Goal: Task Accomplishment & Management: Manage account settings

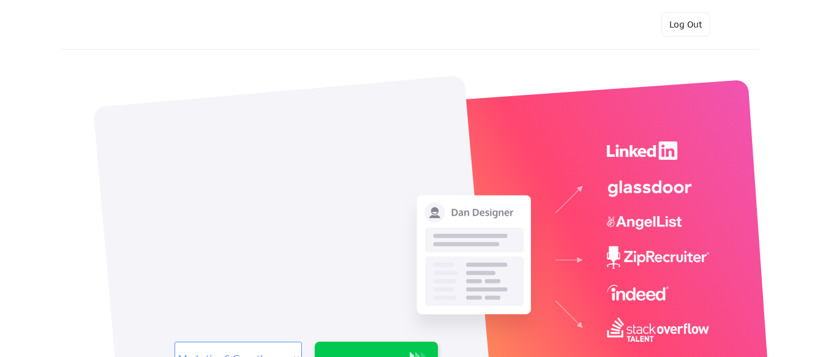
select select ""marketing___comms""
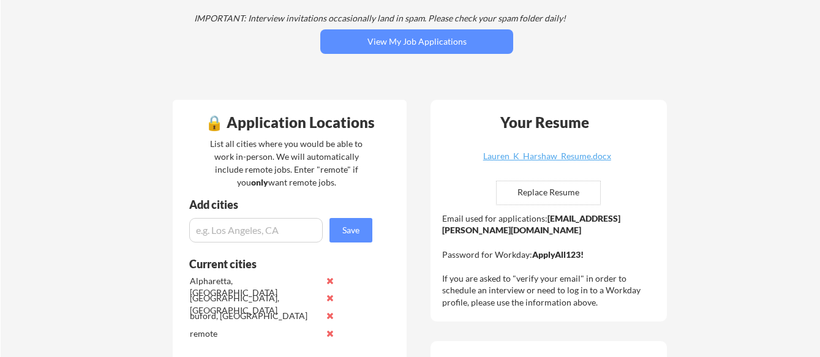
scroll to position [403, 0]
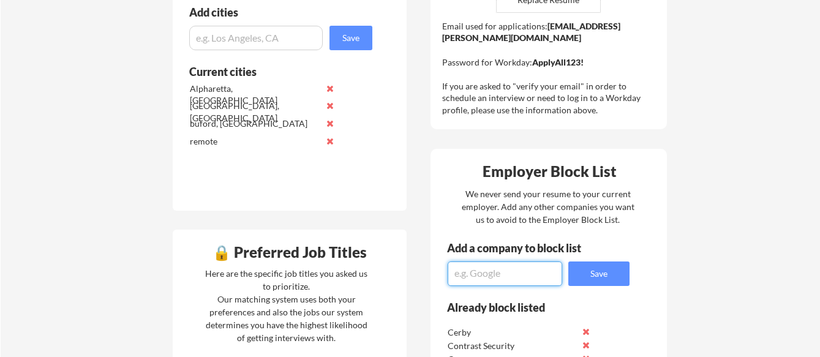
click at [507, 276] on textarea at bounding box center [505, 274] width 115 height 25
type textarea "Paytient"
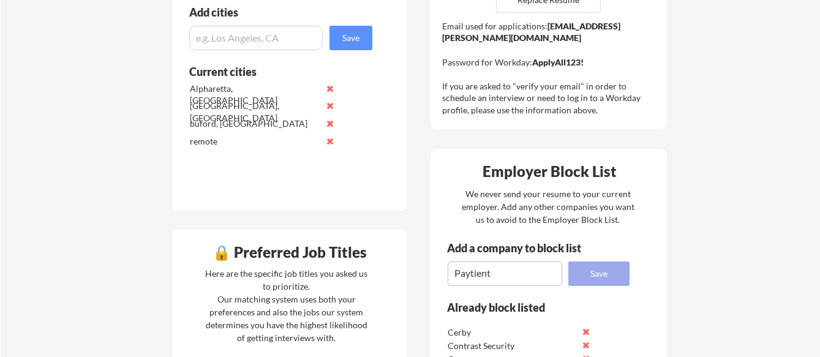
click at [606, 276] on button "Save" at bounding box center [598, 274] width 61 height 25
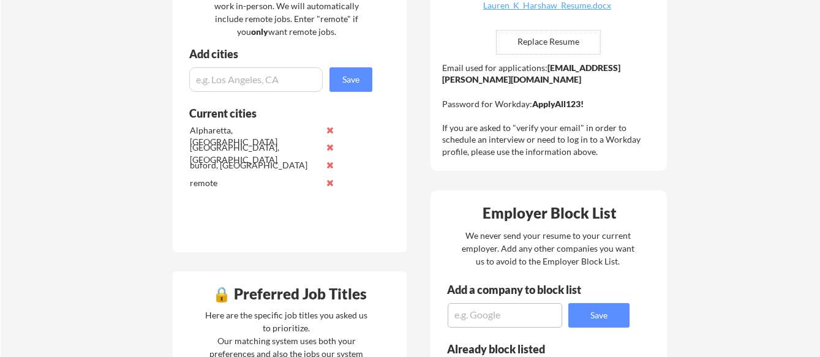
scroll to position [354, 0]
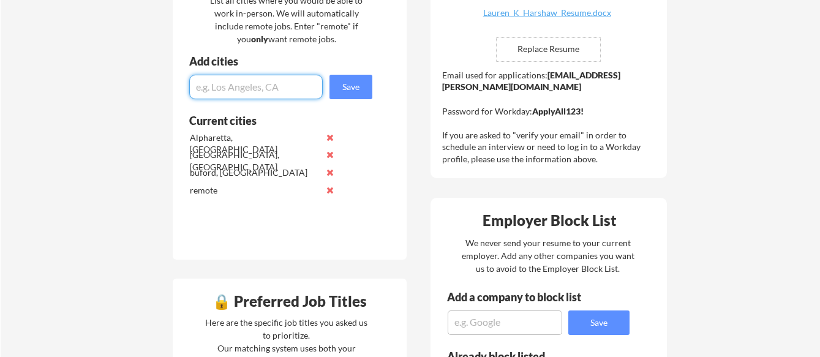
click at [279, 88] on input "input" at bounding box center [256, 87] width 134 height 25
type input "[GEOGRAPHIC_DATA], [GEOGRAPHIC_DATA]"
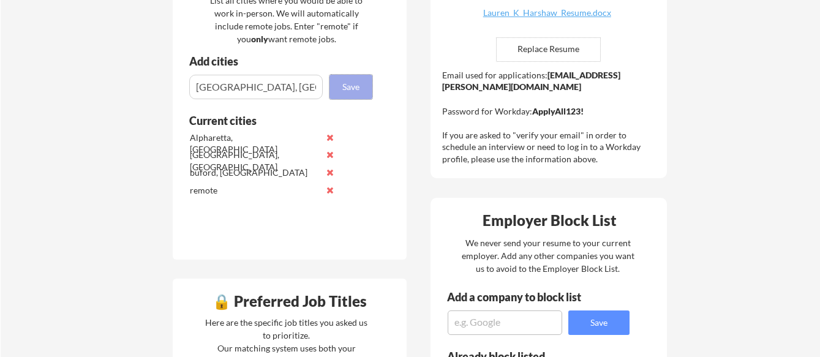
click at [357, 92] on button "Save" at bounding box center [351, 87] width 43 height 25
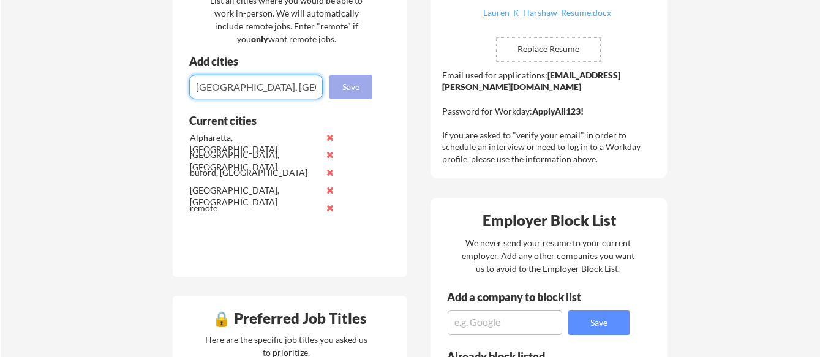
type input "[GEOGRAPHIC_DATA], [GEOGRAPHIC_DATA]"
click at [351, 83] on button "Save" at bounding box center [351, 87] width 43 height 25
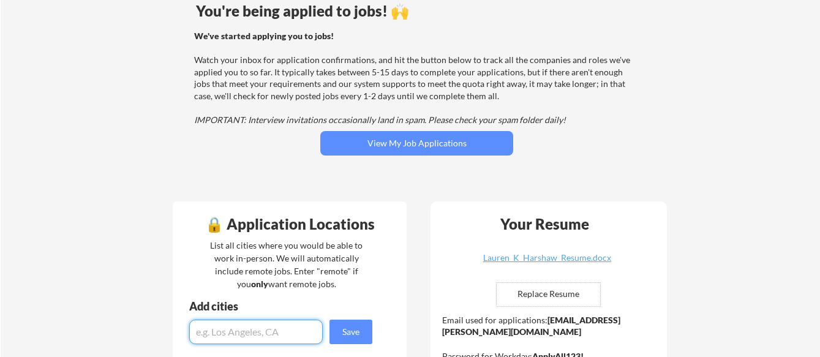
scroll to position [131, 0]
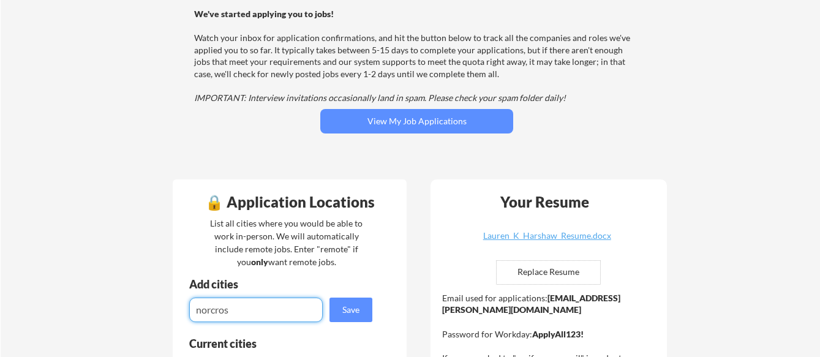
type input "norcross"
type input "Norcross, ga"
drag, startPoint x: 350, startPoint y: 313, endPoint x: 494, endPoint y: 299, distance: 144.0
click at [351, 313] on button "Save" at bounding box center [351, 310] width 43 height 25
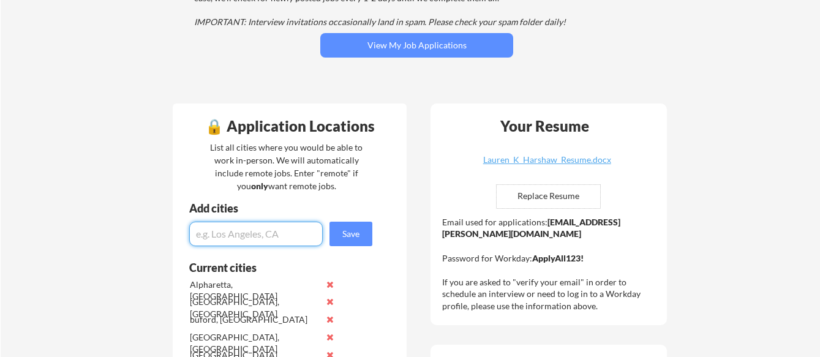
scroll to position [215, 0]
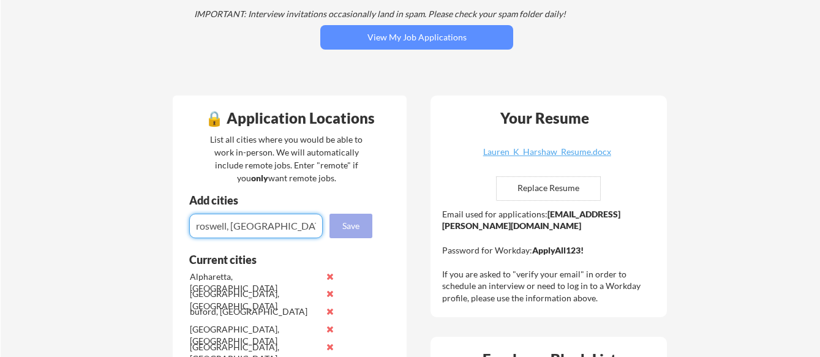
type input "roswell, ga"
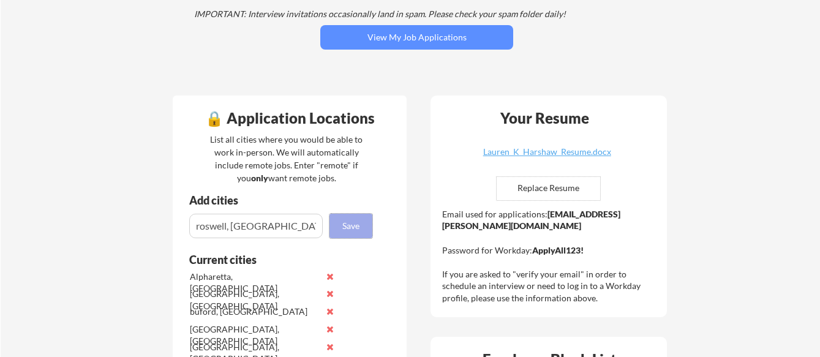
click at [348, 225] on button "Save" at bounding box center [351, 226] width 43 height 25
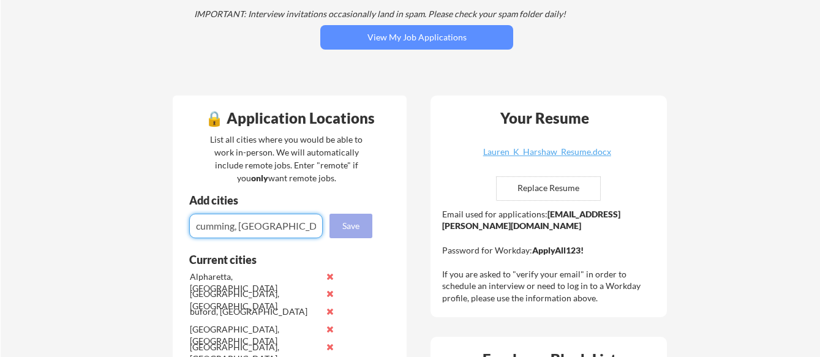
type input "cumming, ga"
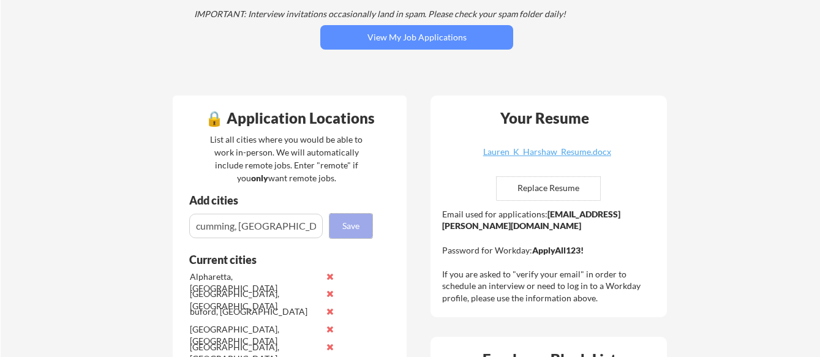
click at [342, 227] on button "Save" at bounding box center [351, 226] width 43 height 25
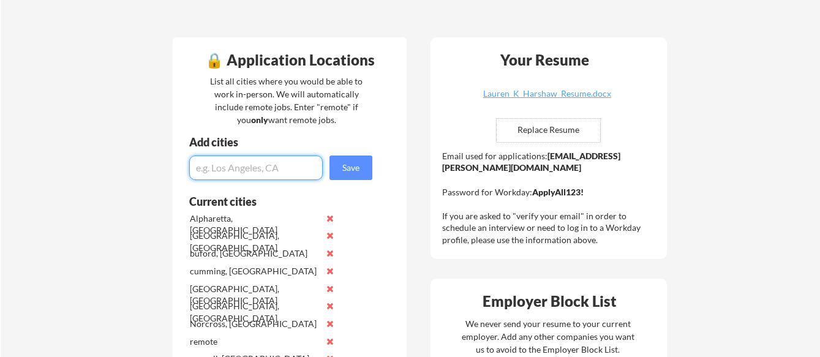
scroll to position [271, 0]
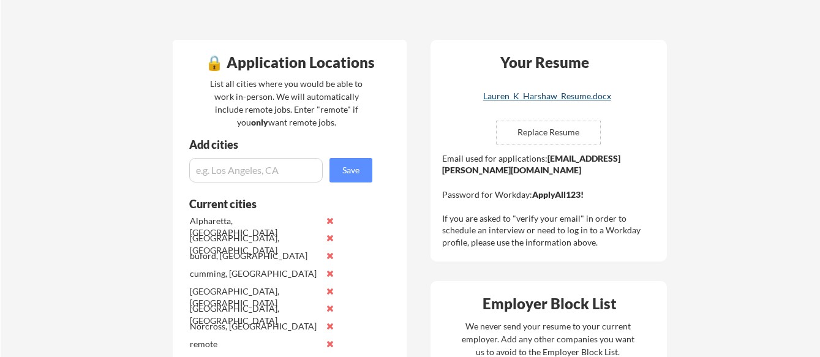
click at [567, 98] on div "Lauren_K_Harshaw_Resume.docx" at bounding box center [547, 96] width 146 height 9
